Goal: Task Accomplishment & Management: Complete application form

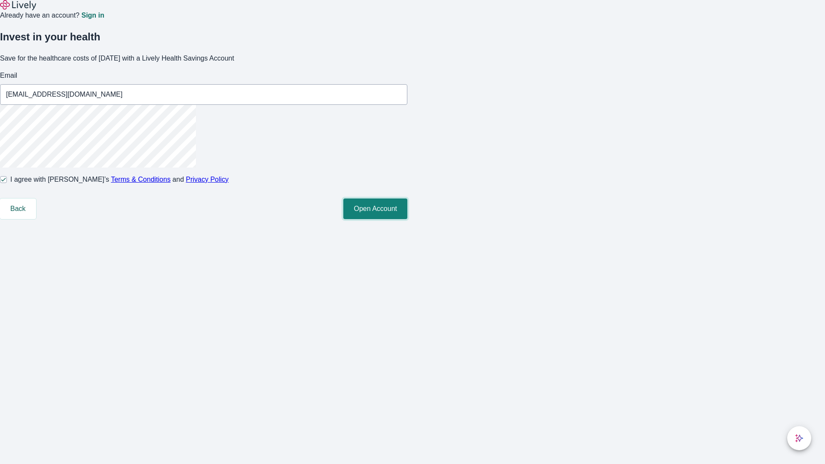
click at [407, 219] on button "Open Account" at bounding box center [375, 208] width 64 height 21
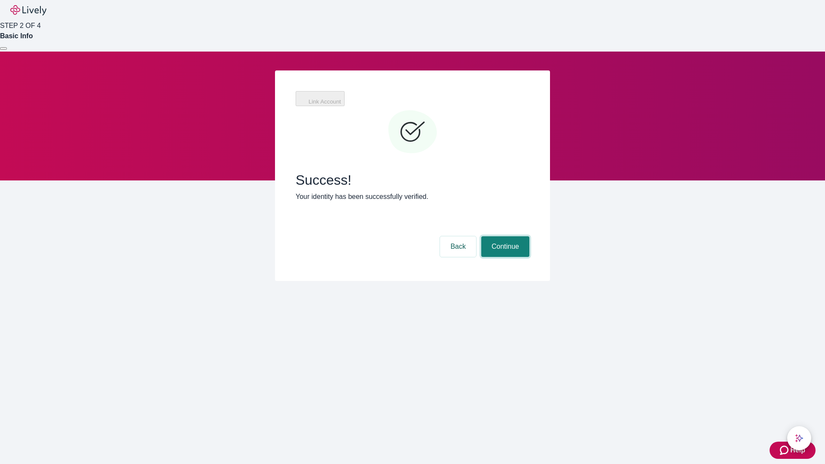
click at [504, 236] on button "Continue" at bounding box center [505, 246] width 48 height 21
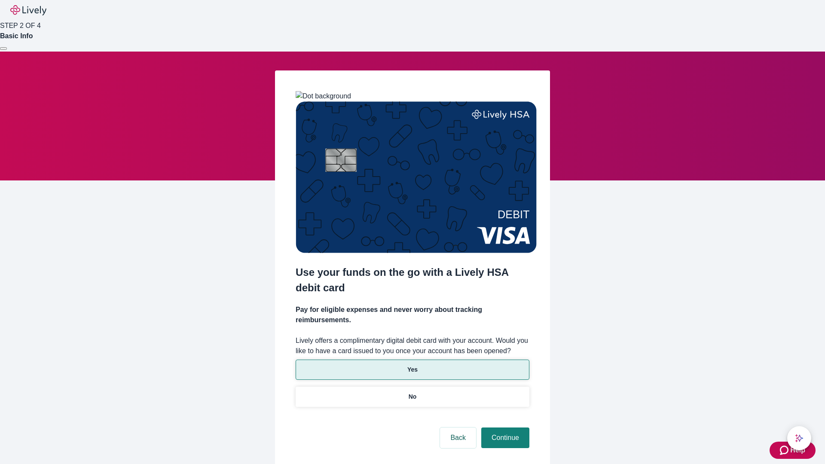
click at [412, 365] on p "Yes" at bounding box center [412, 369] width 10 height 9
click at [504, 427] on button "Continue" at bounding box center [505, 437] width 48 height 21
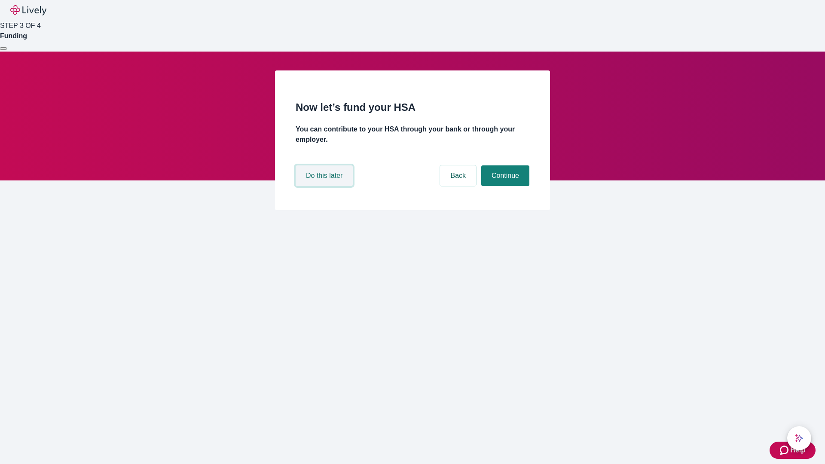
click at [325, 186] on button "Do this later" at bounding box center [323, 175] width 57 height 21
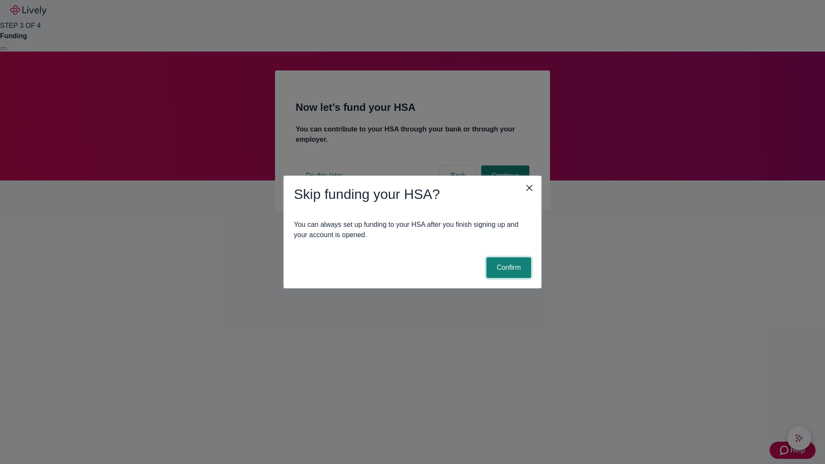
click at [507, 268] on button "Confirm" at bounding box center [508, 267] width 45 height 21
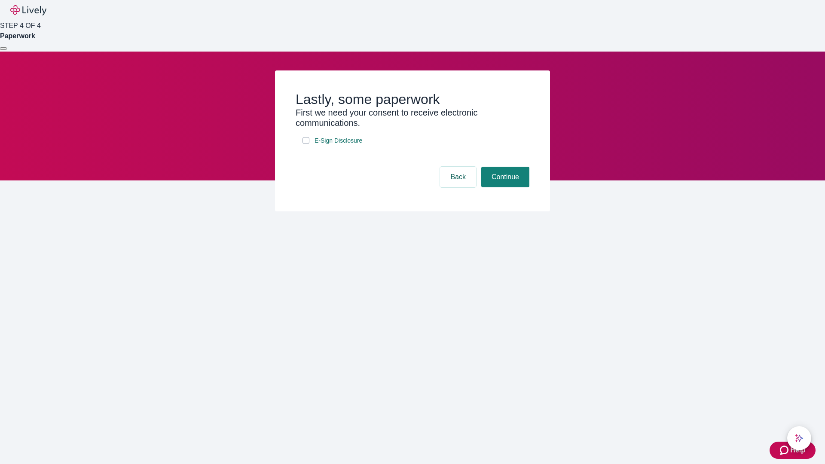
click at [306, 144] on input "E-Sign Disclosure" at bounding box center [305, 140] width 7 height 7
checkbox input "true"
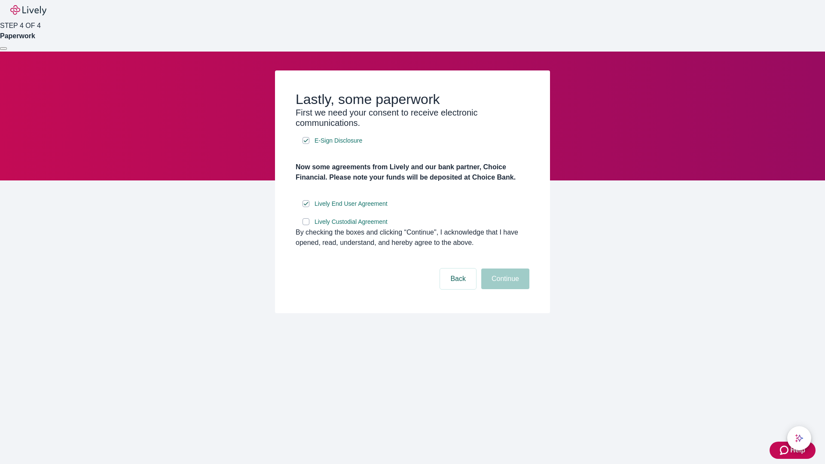
click at [306, 225] on input "Lively Custodial Agreement" at bounding box center [305, 221] width 7 height 7
checkbox input "true"
click at [504, 289] on button "Continue" at bounding box center [505, 278] width 48 height 21
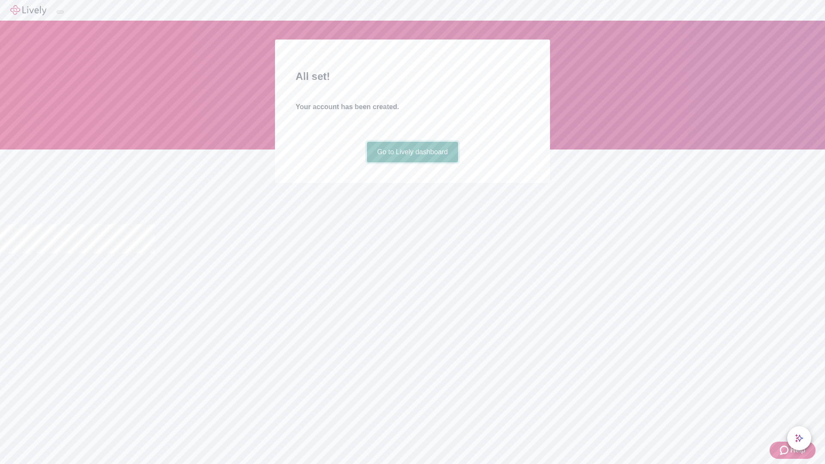
click at [412, 162] on link "Go to Lively dashboard" at bounding box center [412, 152] width 91 height 21
